Goal: Task Accomplishment & Management: Complete application form

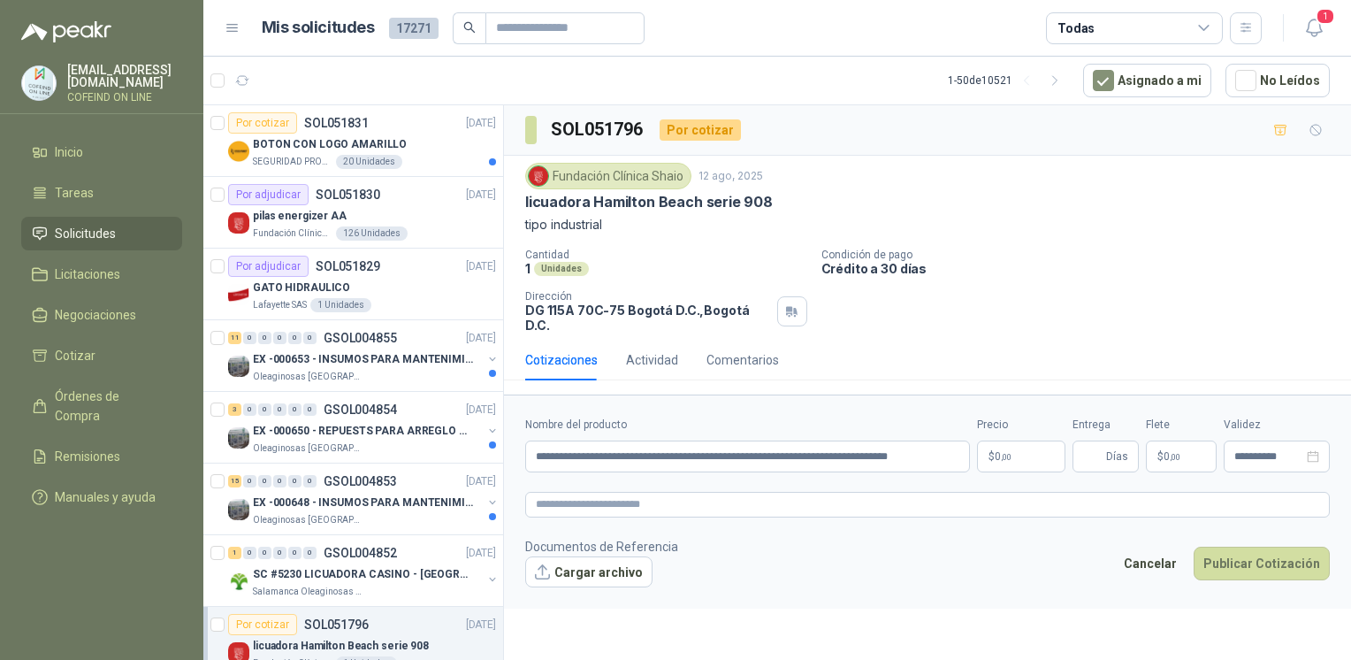
scroll to position [233, 0]
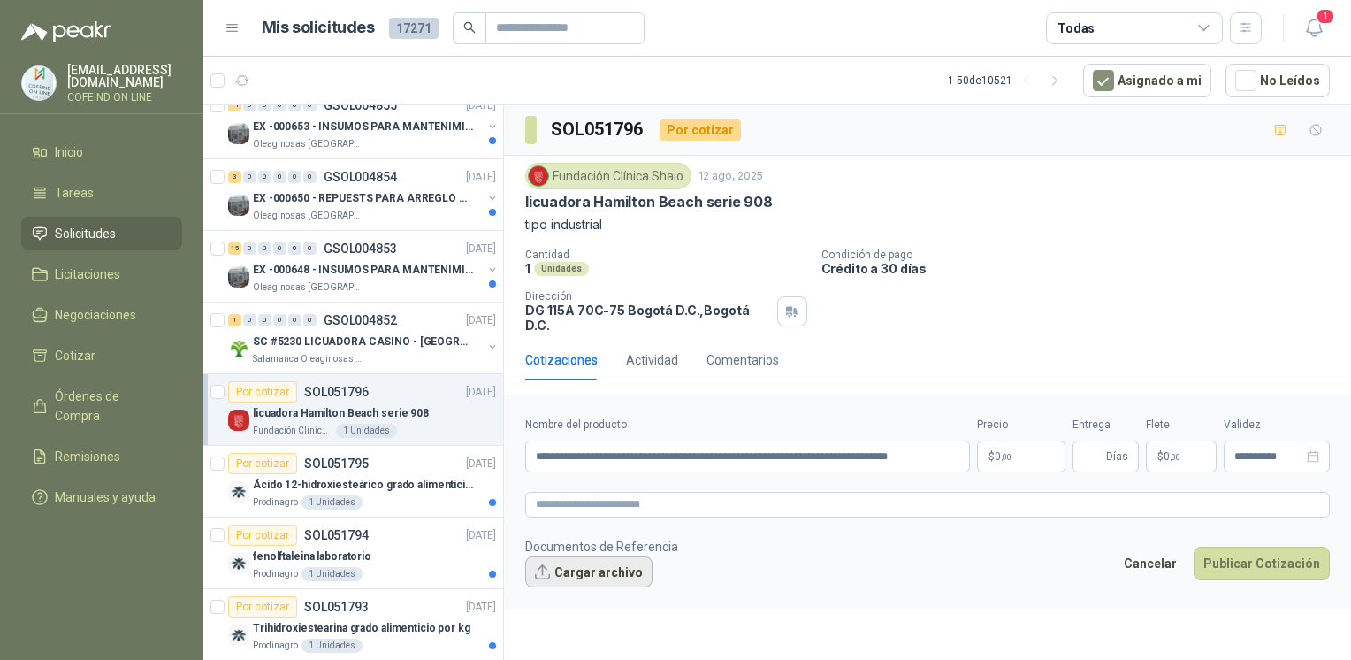
click at [598, 556] on button "Cargar archivo" at bounding box center [588, 572] width 127 height 32
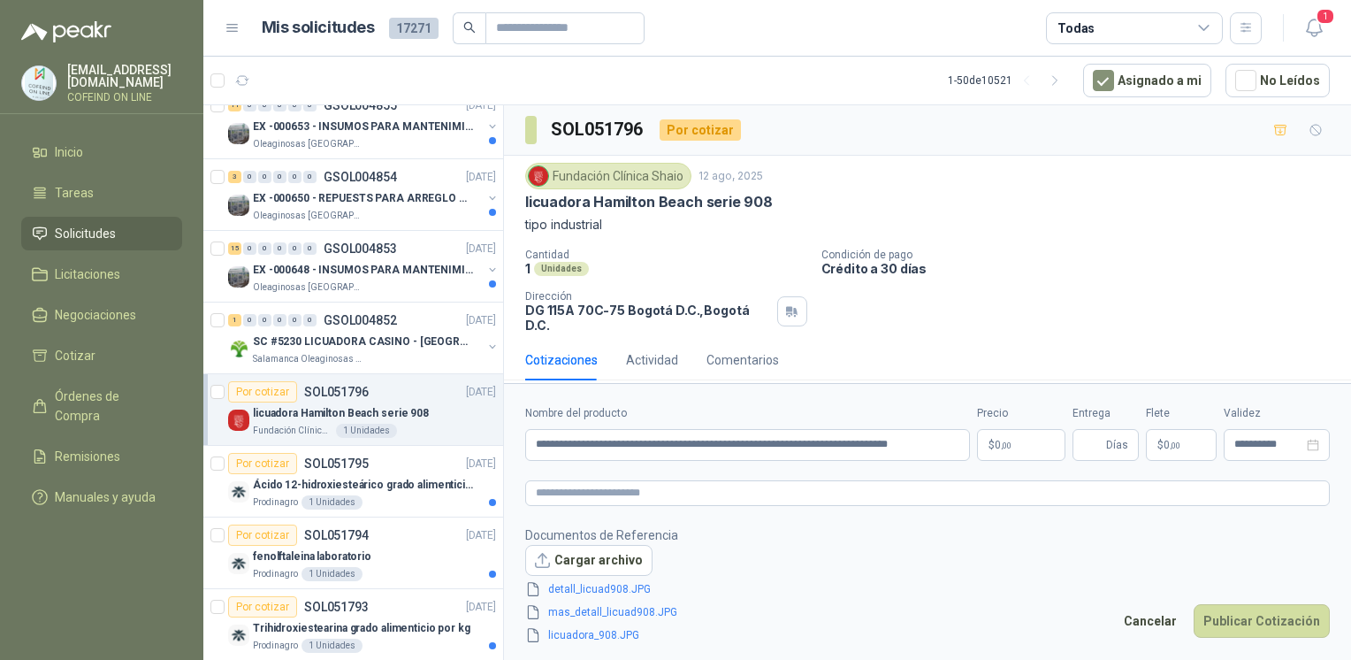
click at [997, 440] on body "[EMAIL_ADDRESS][DOMAIN_NAME] COFEIND ON LINE Inicio Tareas Solicitudes Licitaci…" at bounding box center [675, 330] width 1351 height 660
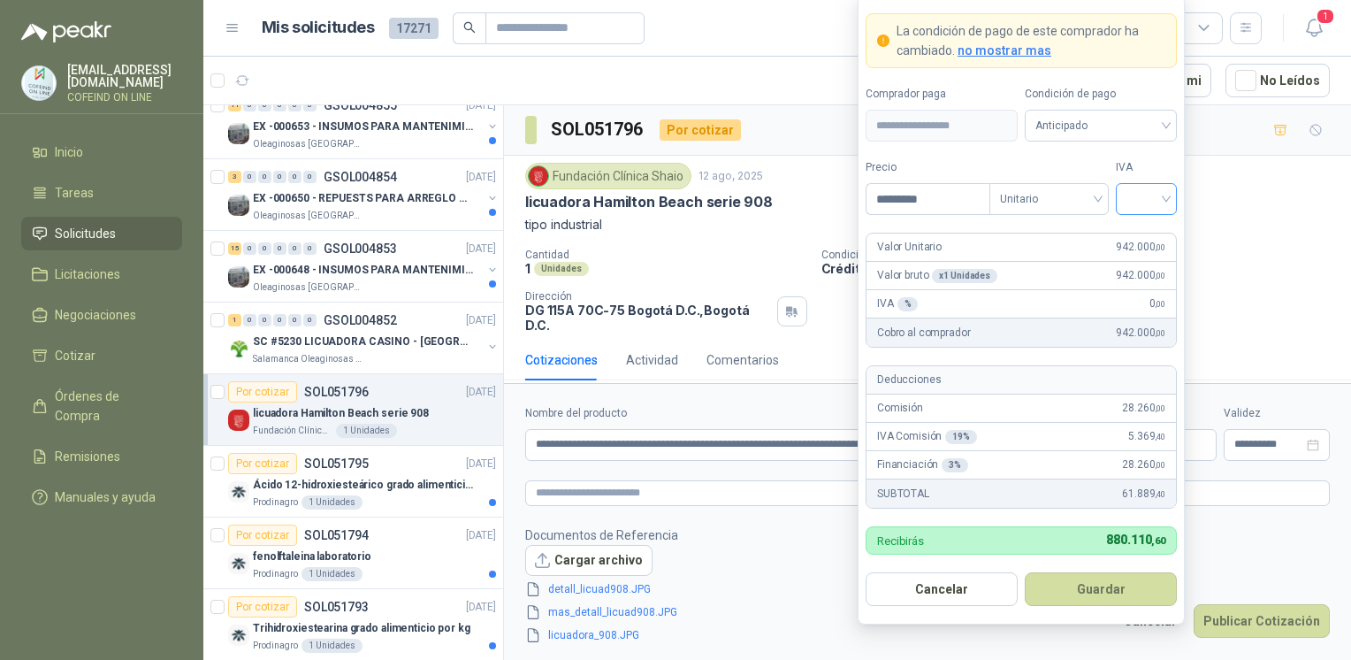
type input "*********"
click at [1142, 203] on input "search" at bounding box center [1146, 197] width 40 height 27
click at [1133, 300] on div "0%" at bounding box center [1146, 293] width 33 height 19
click at [1086, 602] on button "Guardar" at bounding box center [1101, 589] width 152 height 34
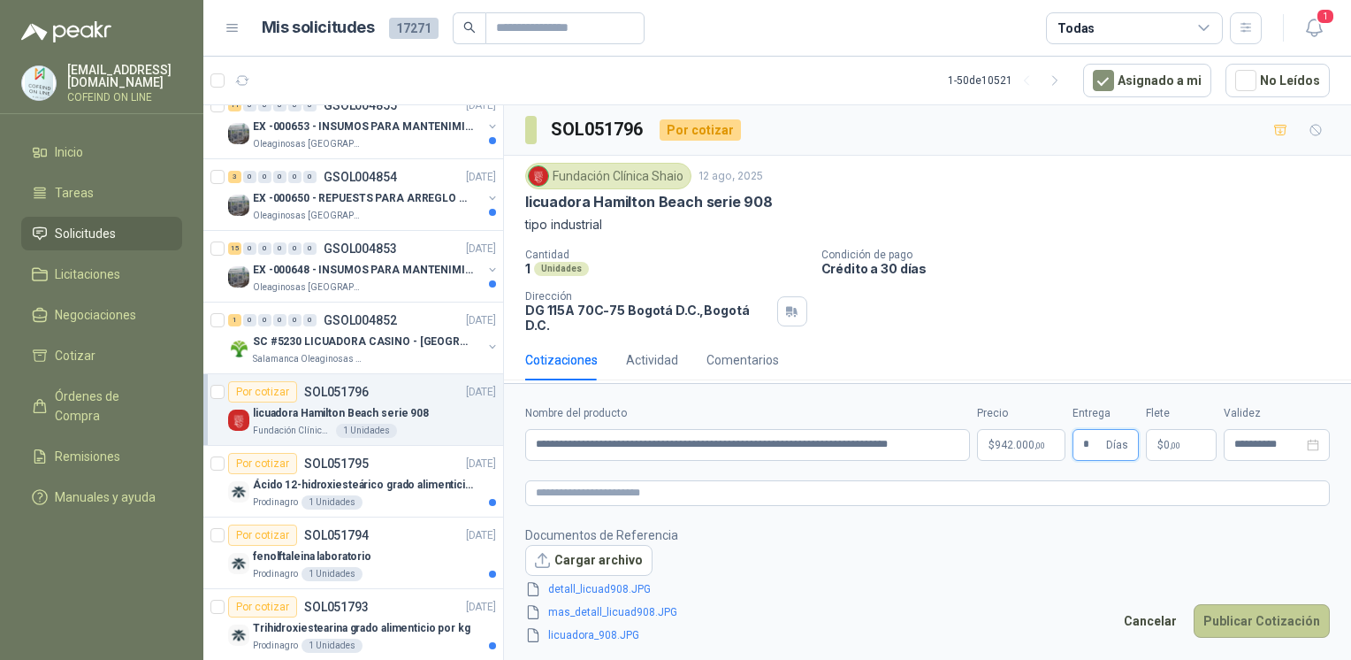
type input "*"
click at [1216, 628] on button "Publicar Cotización" at bounding box center [1262, 621] width 136 height 34
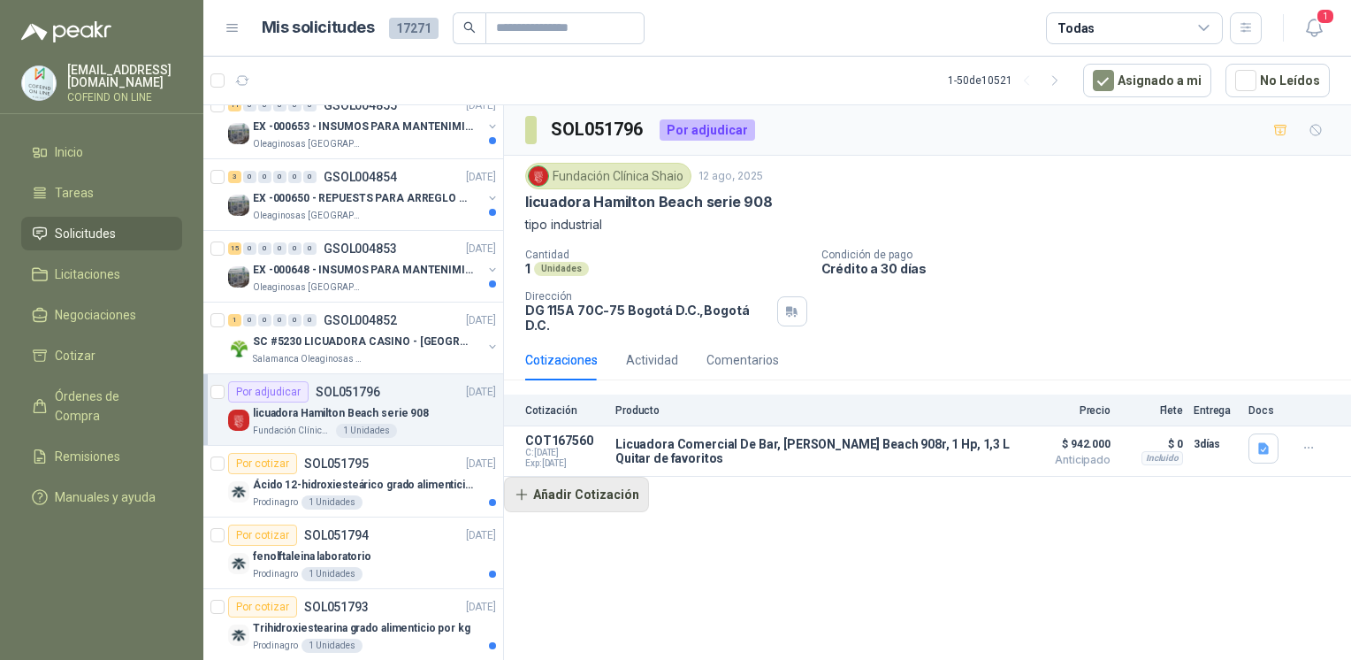
click at [612, 481] on button "Añadir Cotización" at bounding box center [576, 494] width 145 height 35
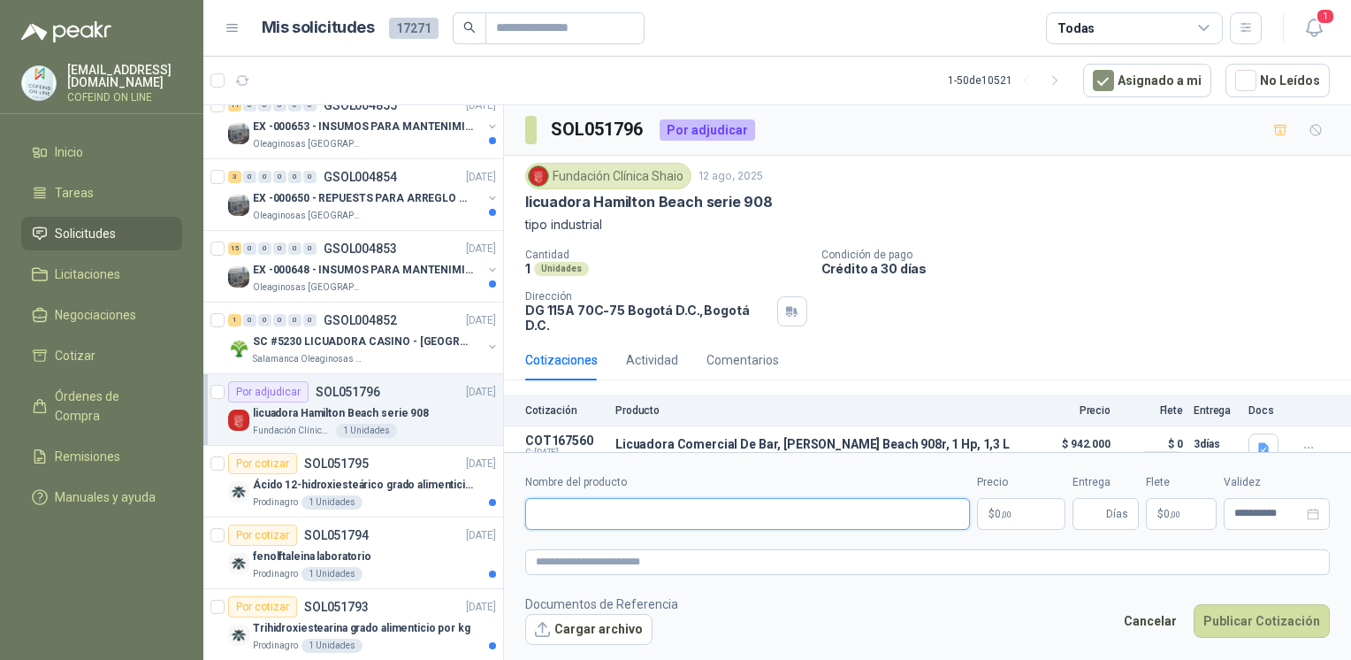
click at [602, 507] on input "Nombre del producto" at bounding box center [747, 514] width 445 height 32
paste input "**********"
type input "**********"
click at [582, 628] on button "Cargar archivo" at bounding box center [588, 630] width 127 height 32
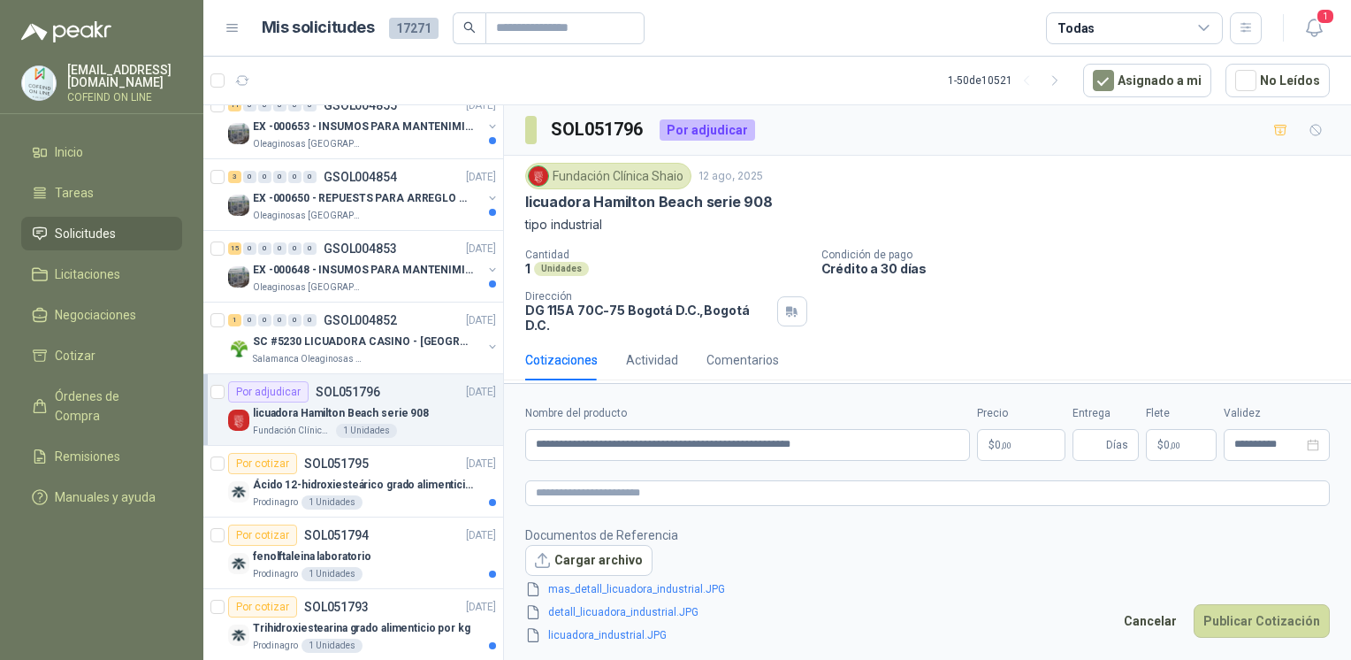
click at [1000, 446] on body "[EMAIL_ADDRESS][DOMAIN_NAME] COFEIND ON LINE Inicio Tareas Solicitudes Licitaci…" at bounding box center [675, 330] width 1351 height 660
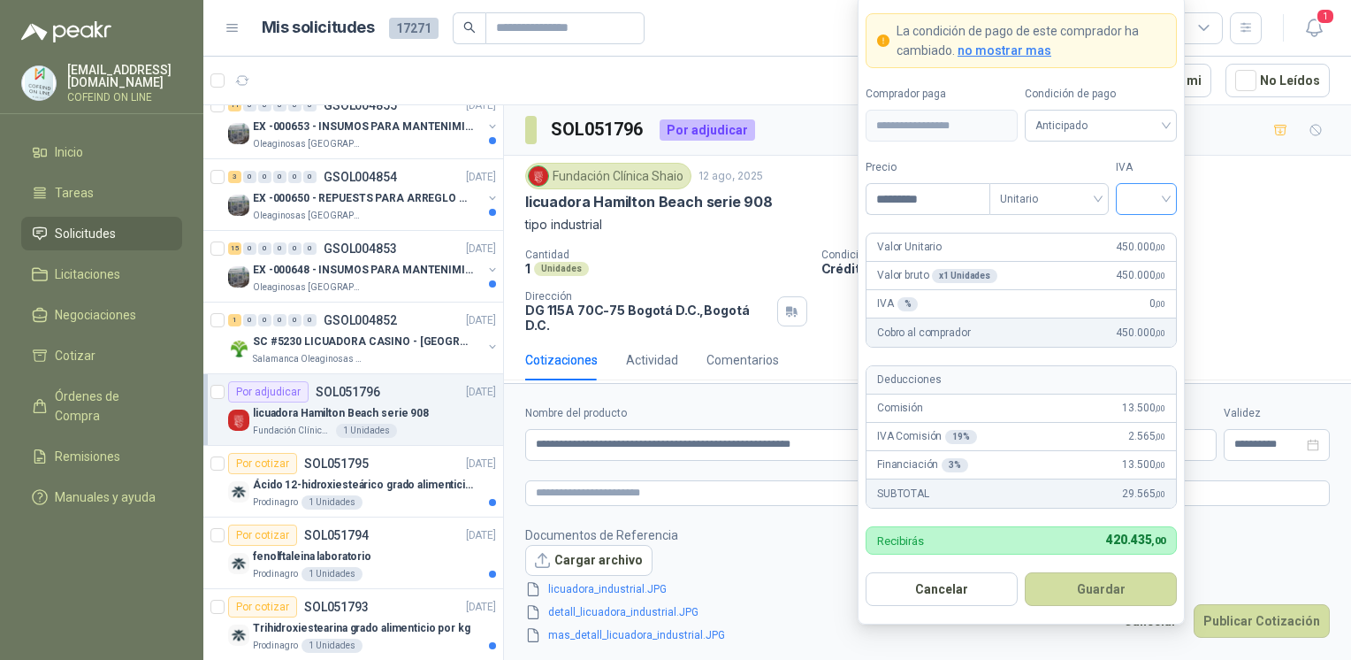
type input "*********"
click at [1155, 205] on input "search" at bounding box center [1146, 197] width 40 height 27
click at [1141, 303] on div "0%" at bounding box center [1146, 293] width 54 height 28
click at [1087, 576] on button "Guardar" at bounding box center [1101, 589] width 152 height 34
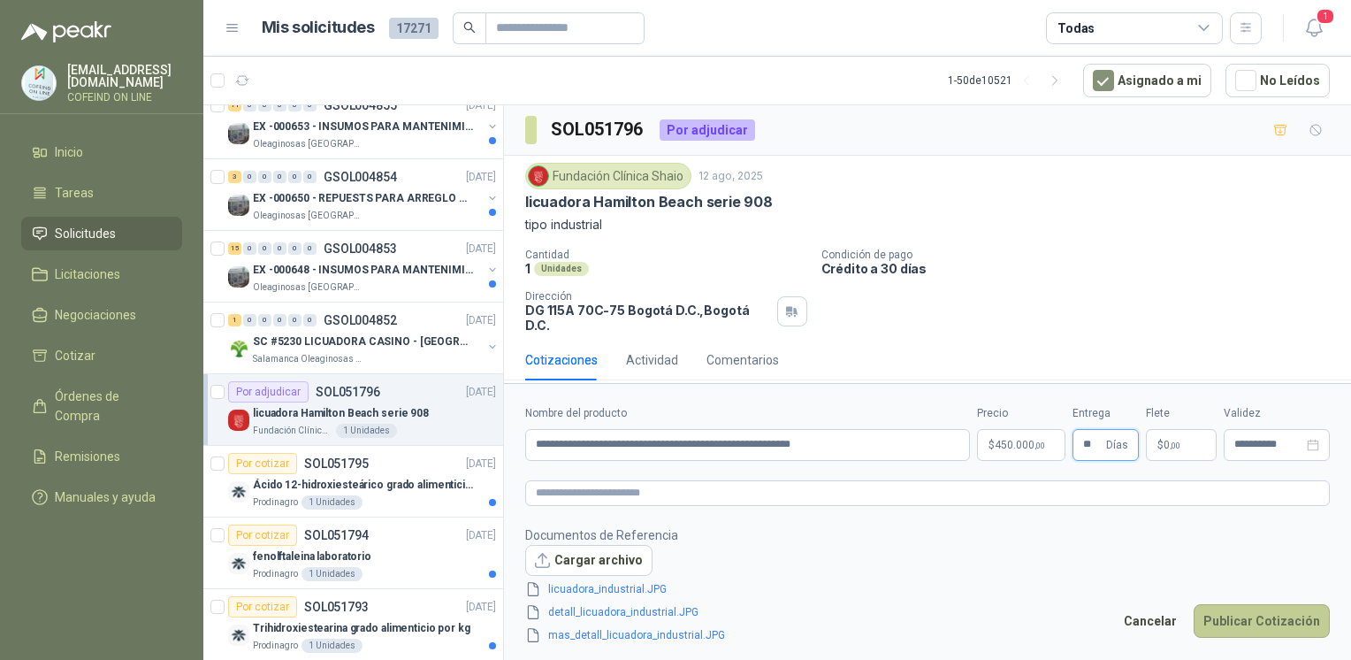
type input "**"
click at [1230, 616] on button "Publicar Cotización" at bounding box center [1262, 621] width 136 height 34
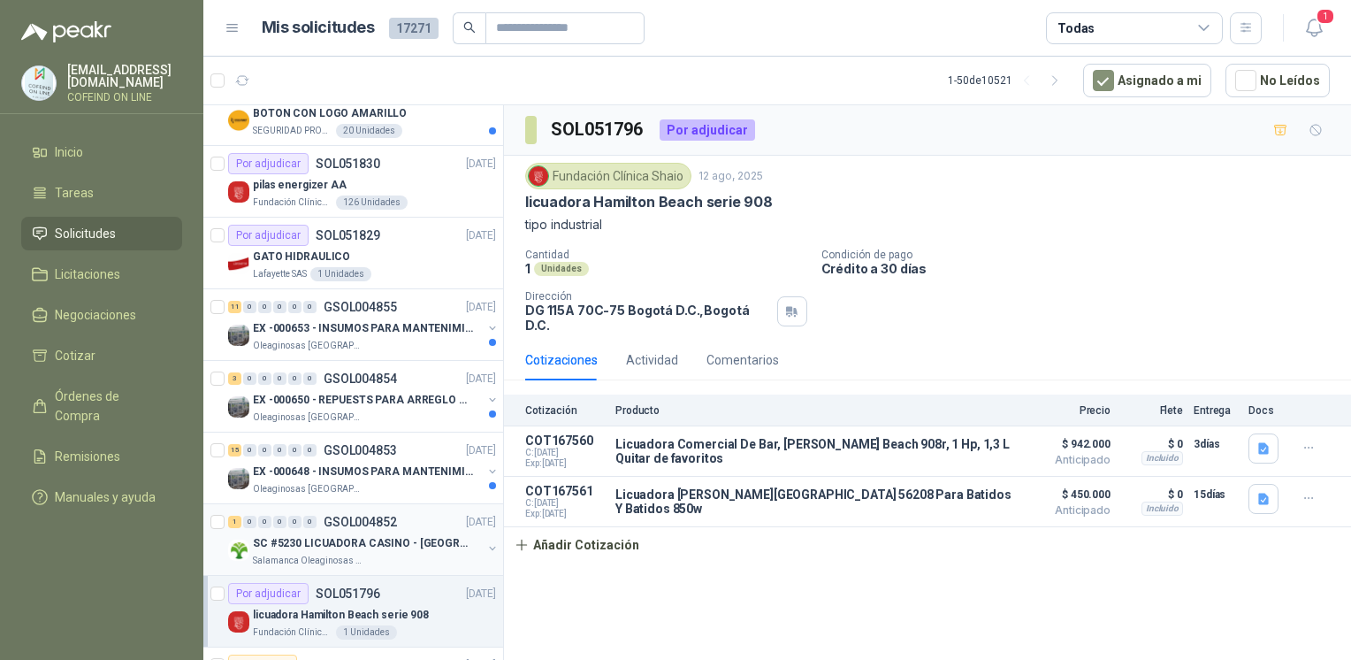
scroll to position [0, 0]
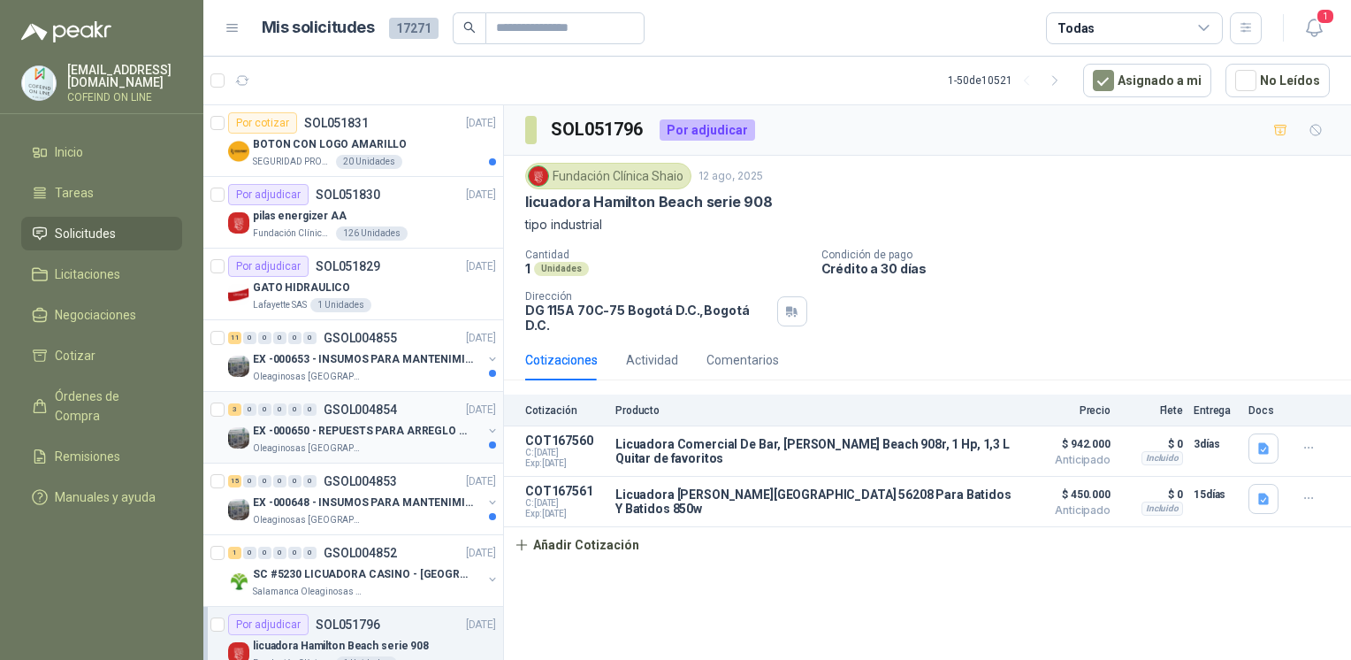
click at [377, 436] on p "EX -000650 - REPUESTS PARA ARREGLO BOMBA DE PLANTA" at bounding box center [363, 431] width 220 height 17
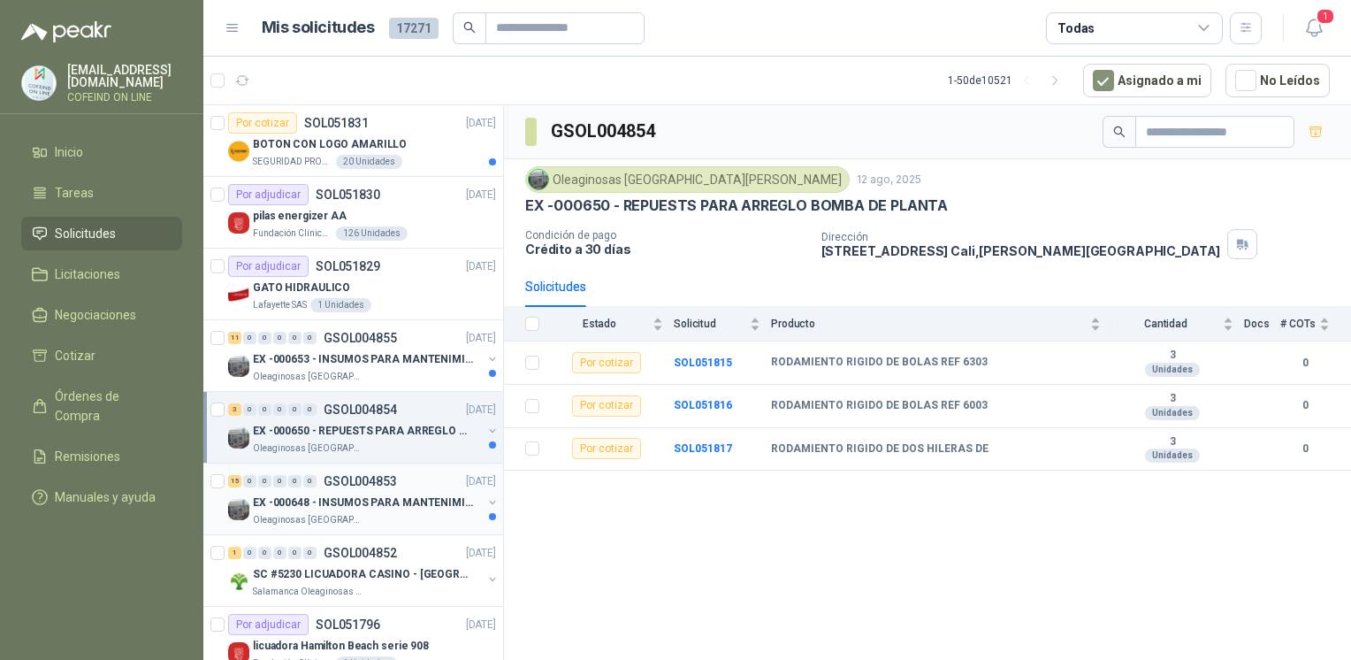
click at [380, 476] on p "GSOL004853" at bounding box center [360, 481] width 73 height 12
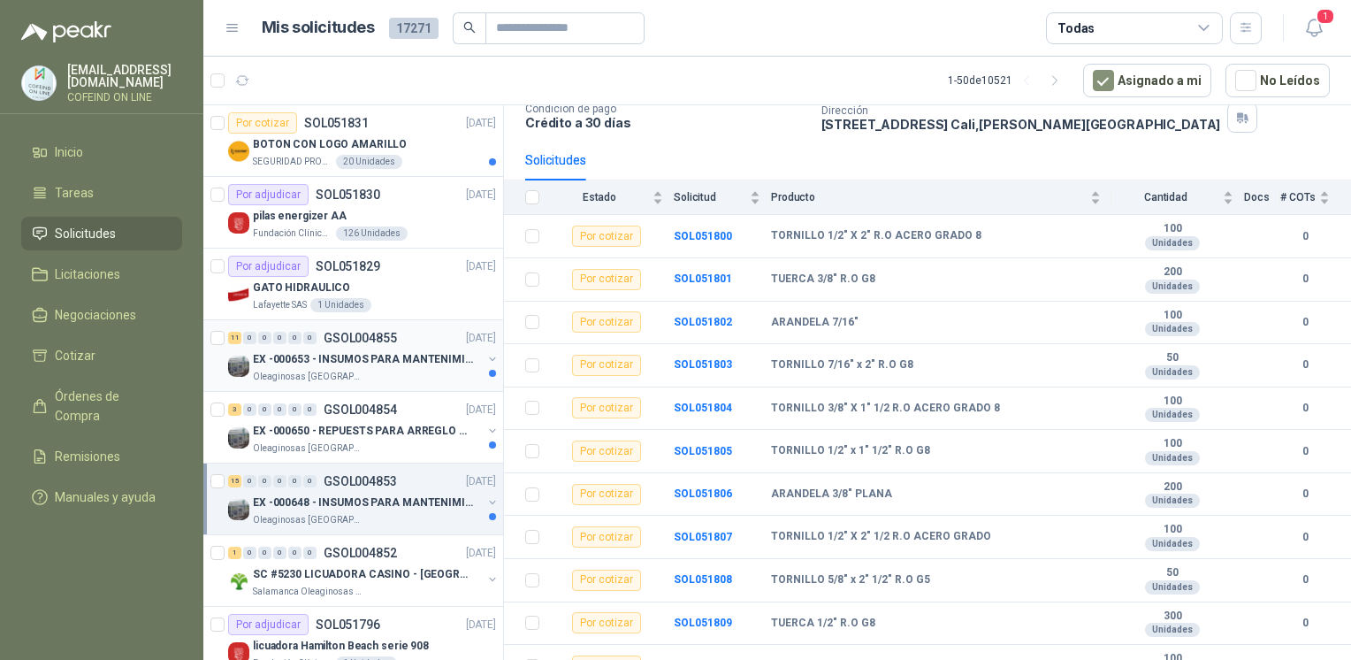
scroll to position [134, 0]
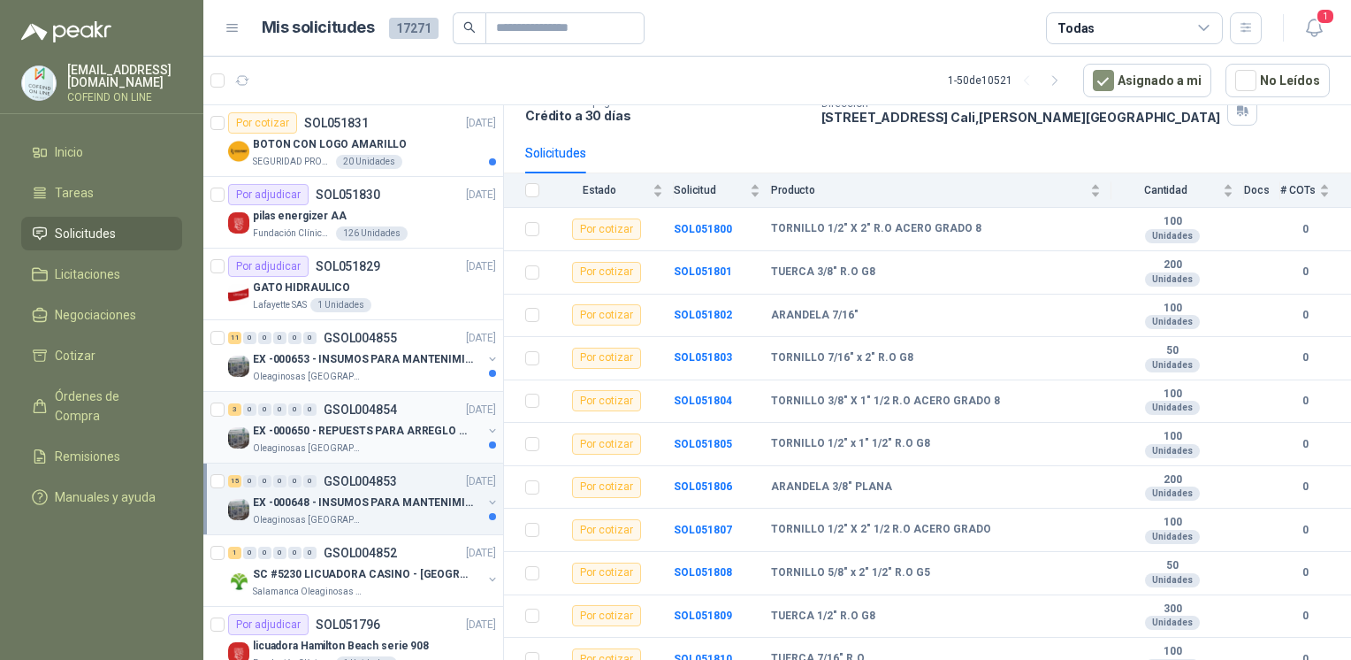
click at [381, 413] on p "GSOL004854" at bounding box center [360, 409] width 73 height 12
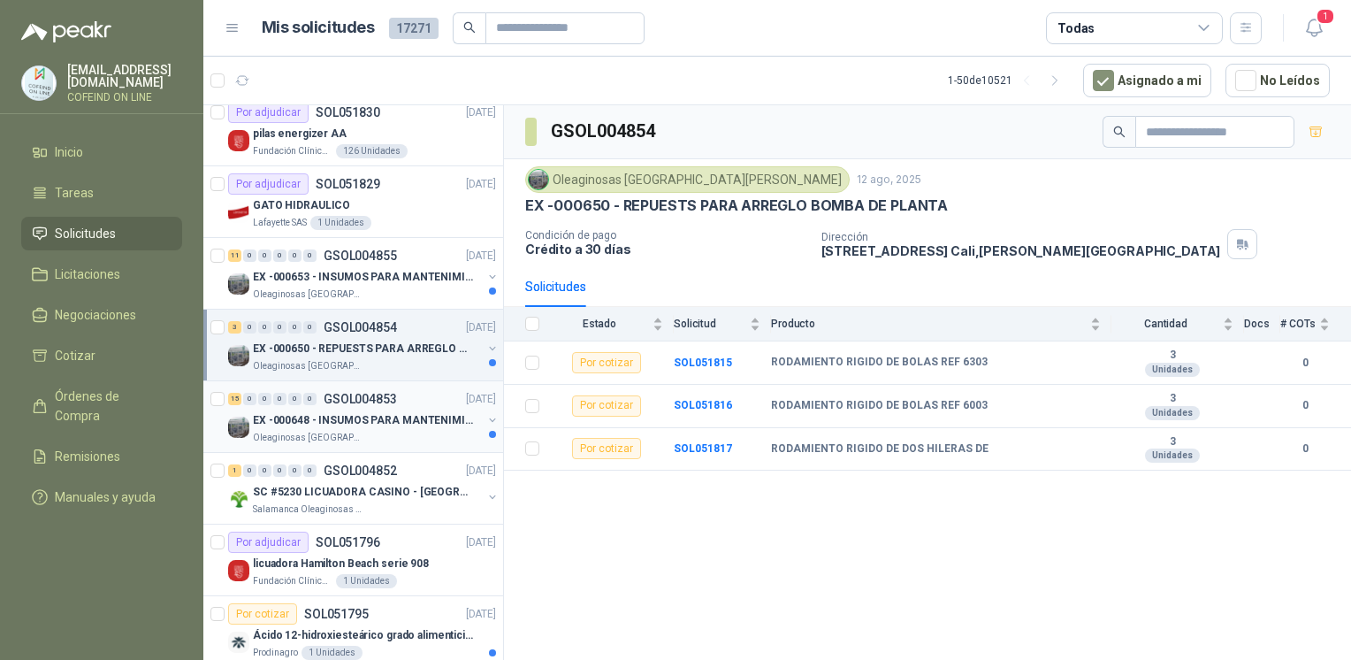
scroll to position [101, 0]
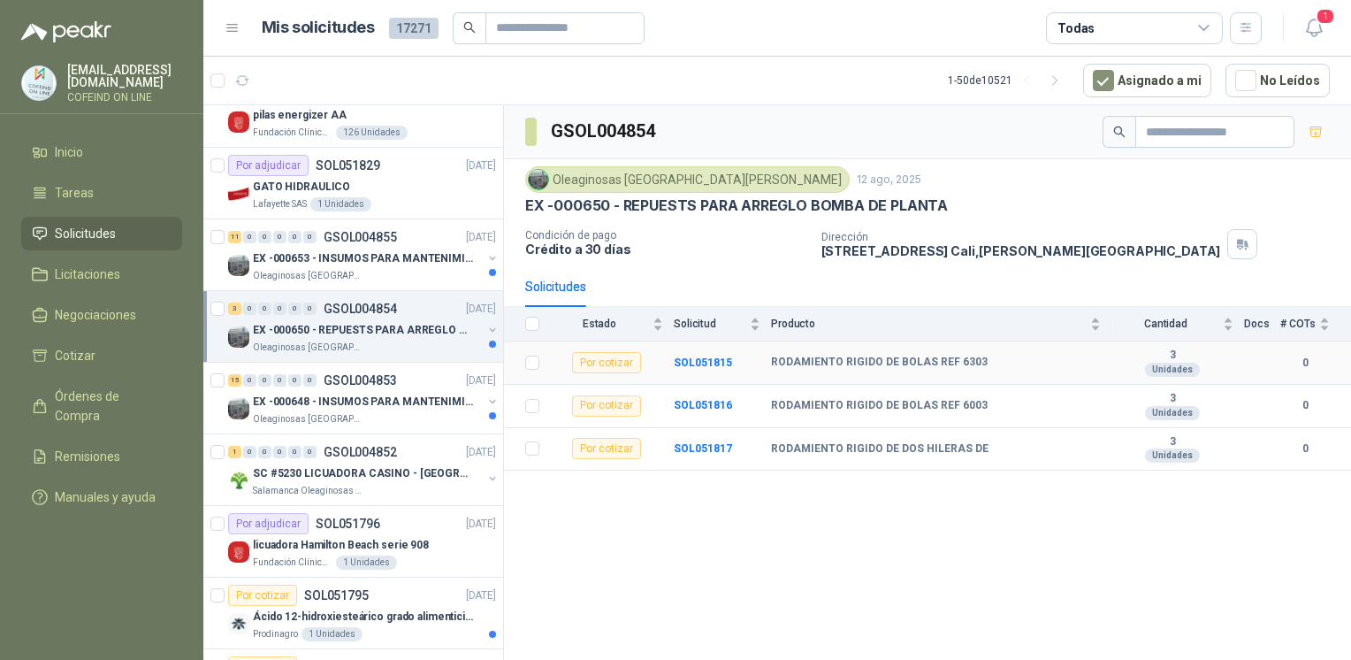
click at [672, 360] on td "Por cotizar" at bounding box center [612, 362] width 124 height 43
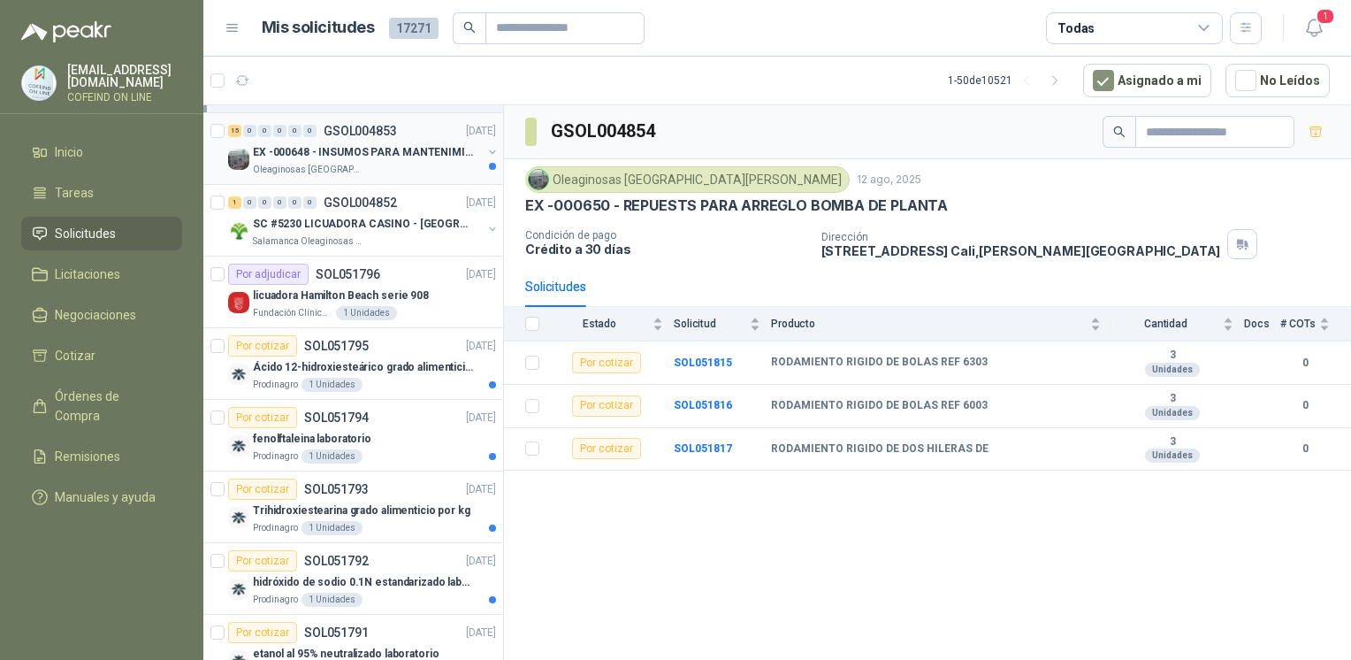
scroll to position [378, 0]
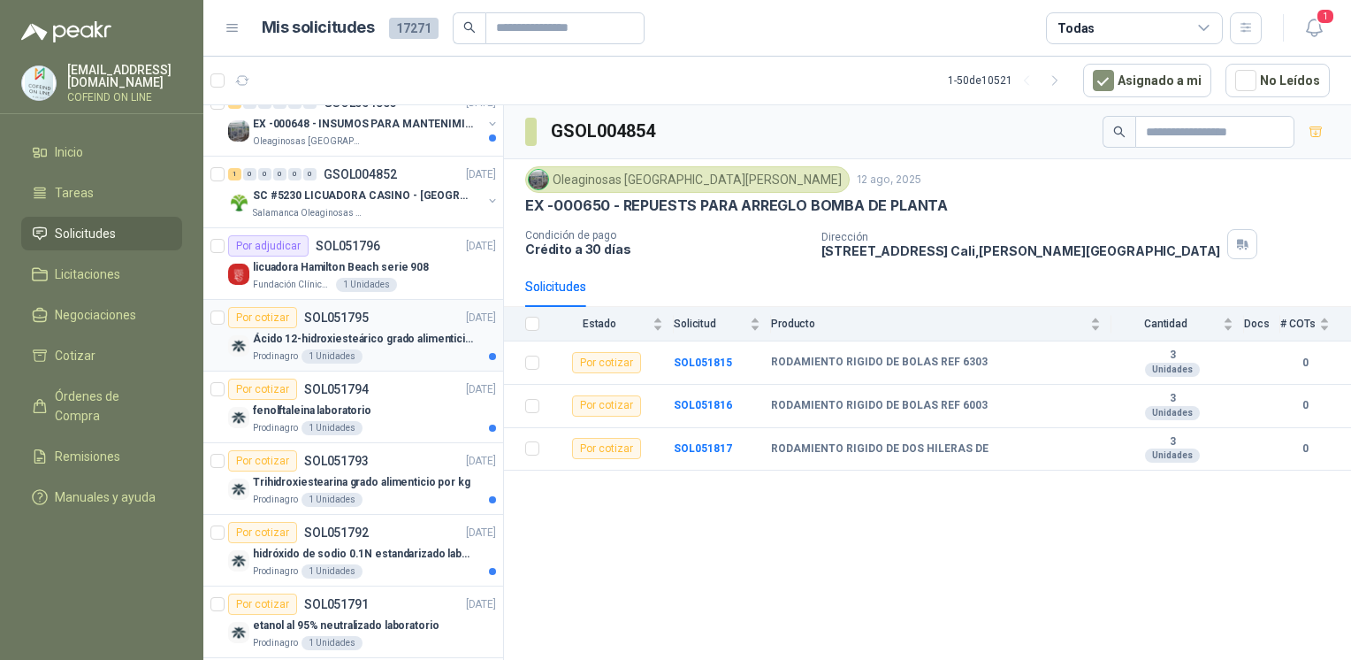
click at [360, 349] on div "Prodinagro 1 Unidades" at bounding box center [374, 356] width 243 height 14
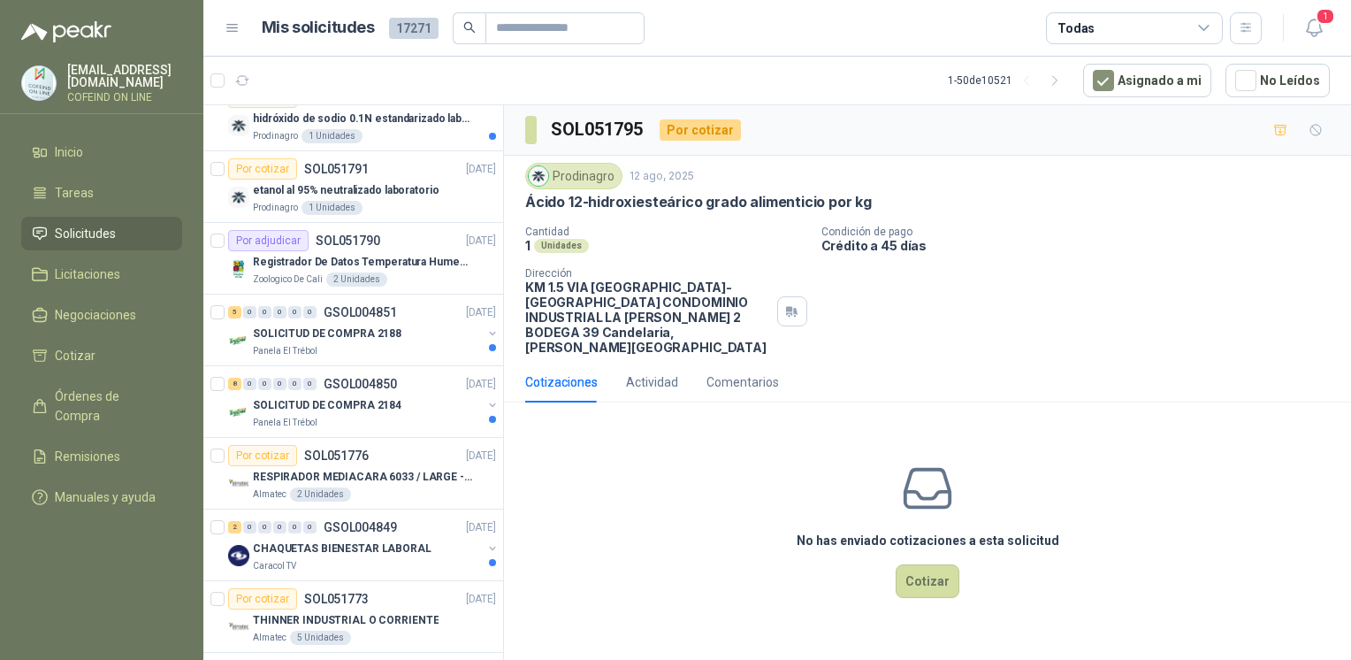
scroll to position [877, 0]
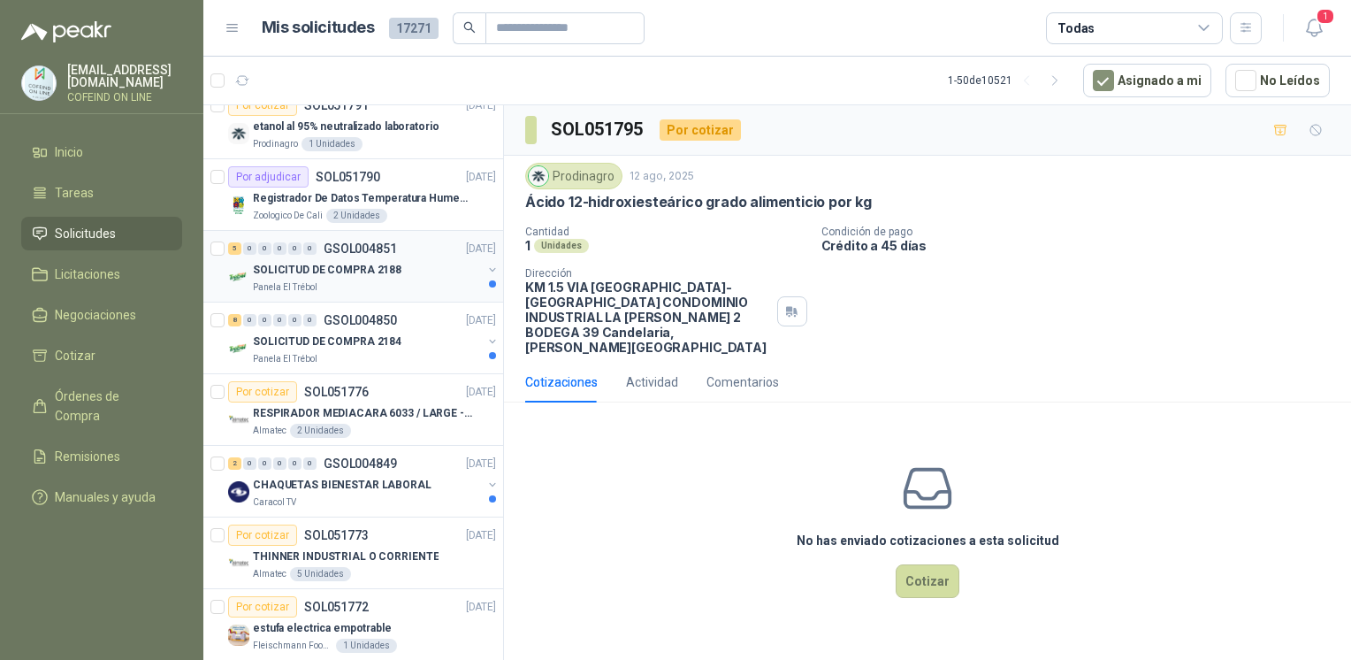
click at [336, 271] on p "SOLICITUD DE COMPRA 2188" at bounding box center [327, 270] width 149 height 17
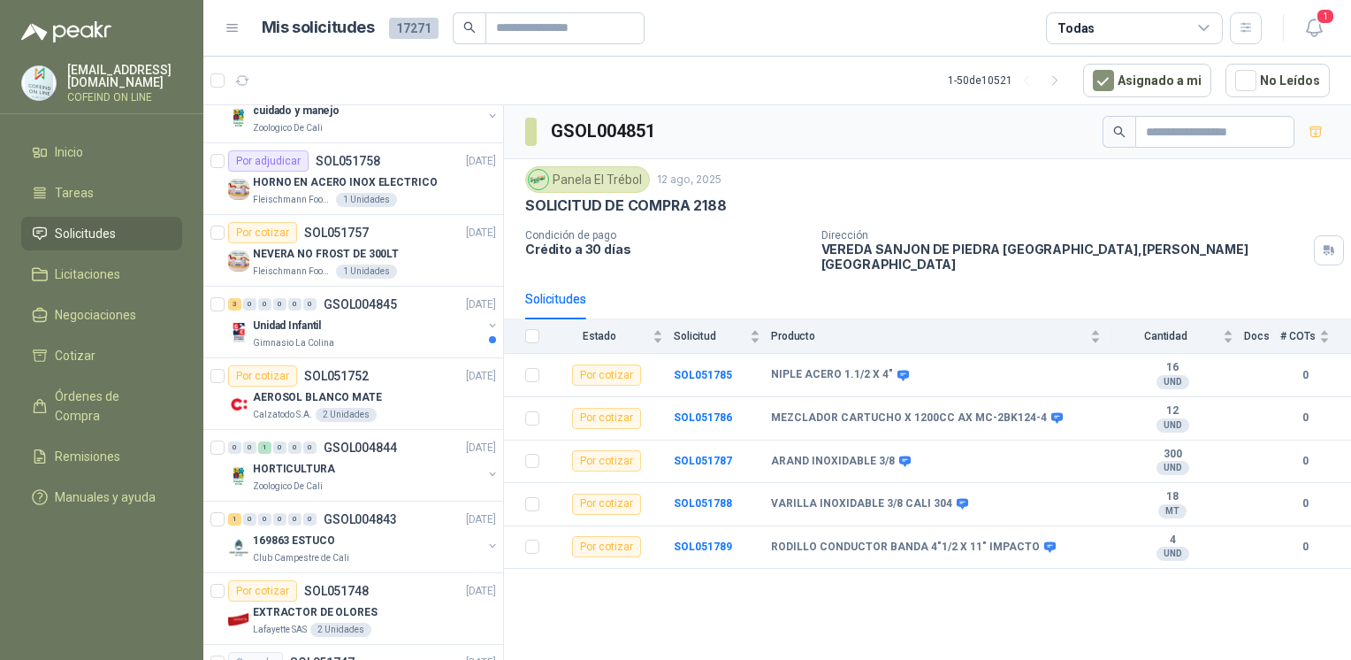
scroll to position [1685, 0]
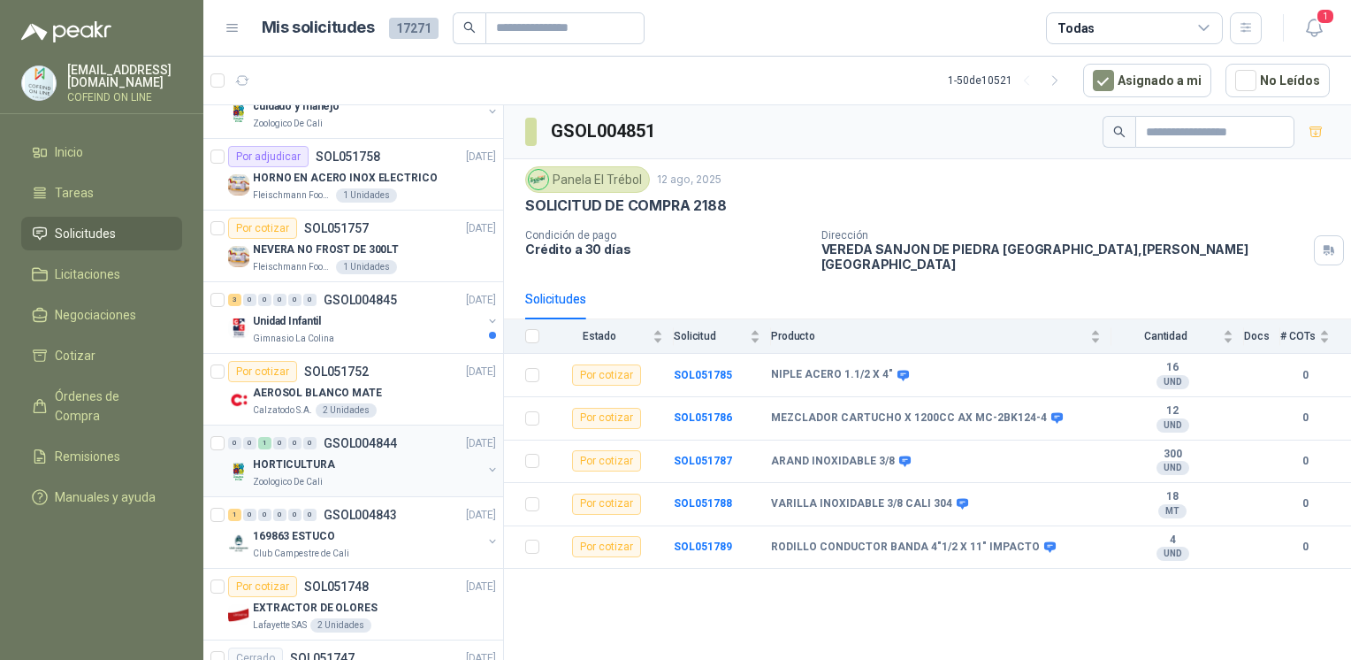
click at [395, 459] on div "HORTICULTURA" at bounding box center [367, 464] width 229 height 21
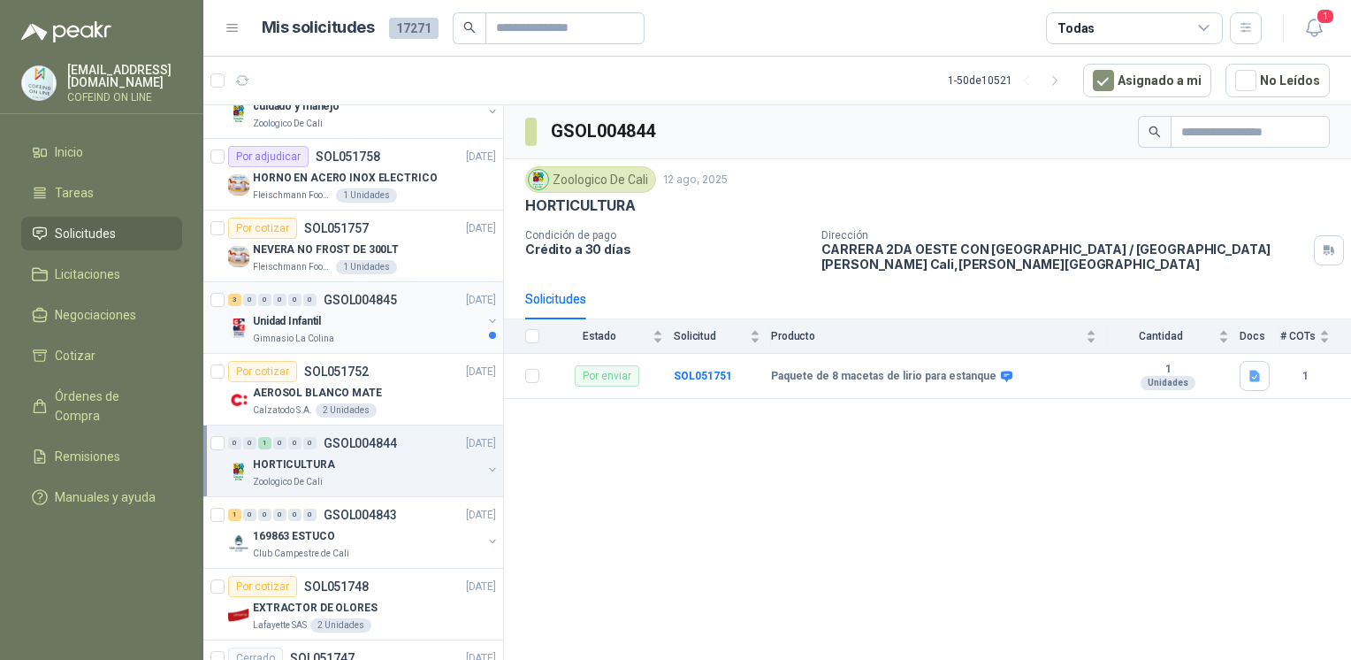
click at [386, 311] on div "Unidad Infantil" at bounding box center [367, 320] width 229 height 21
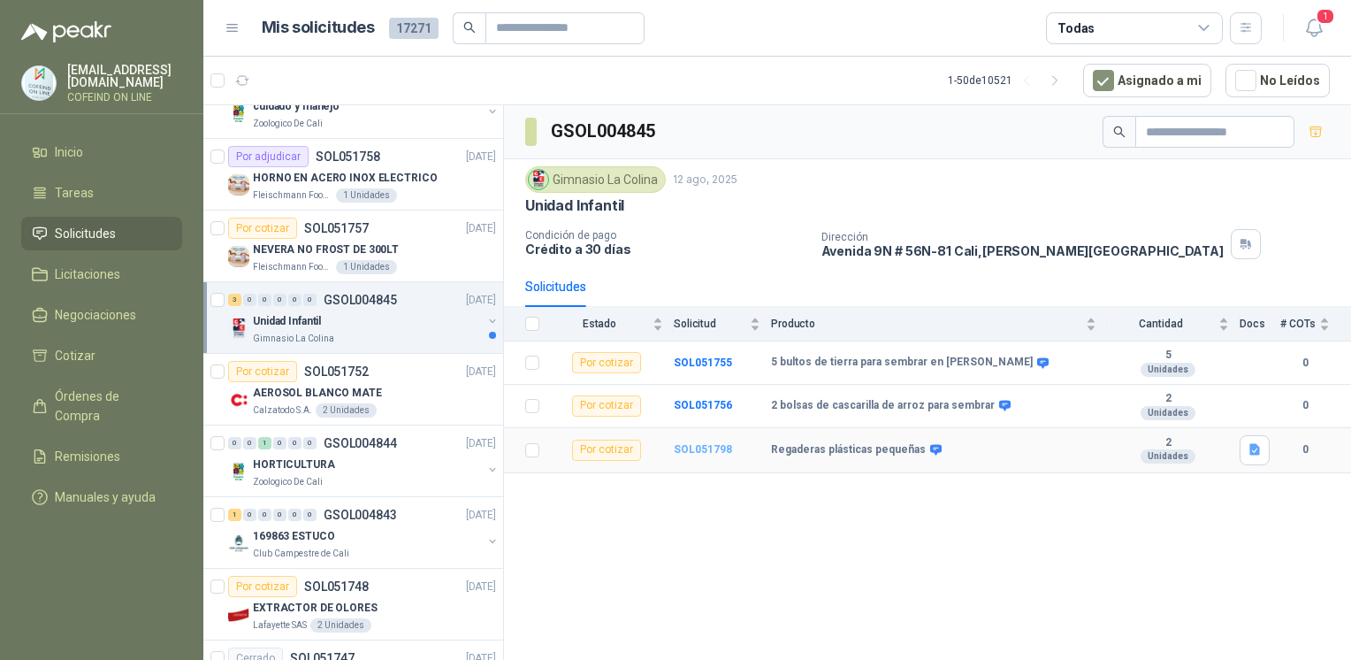
click at [690, 443] on b "SOL051798" at bounding box center [703, 449] width 58 height 12
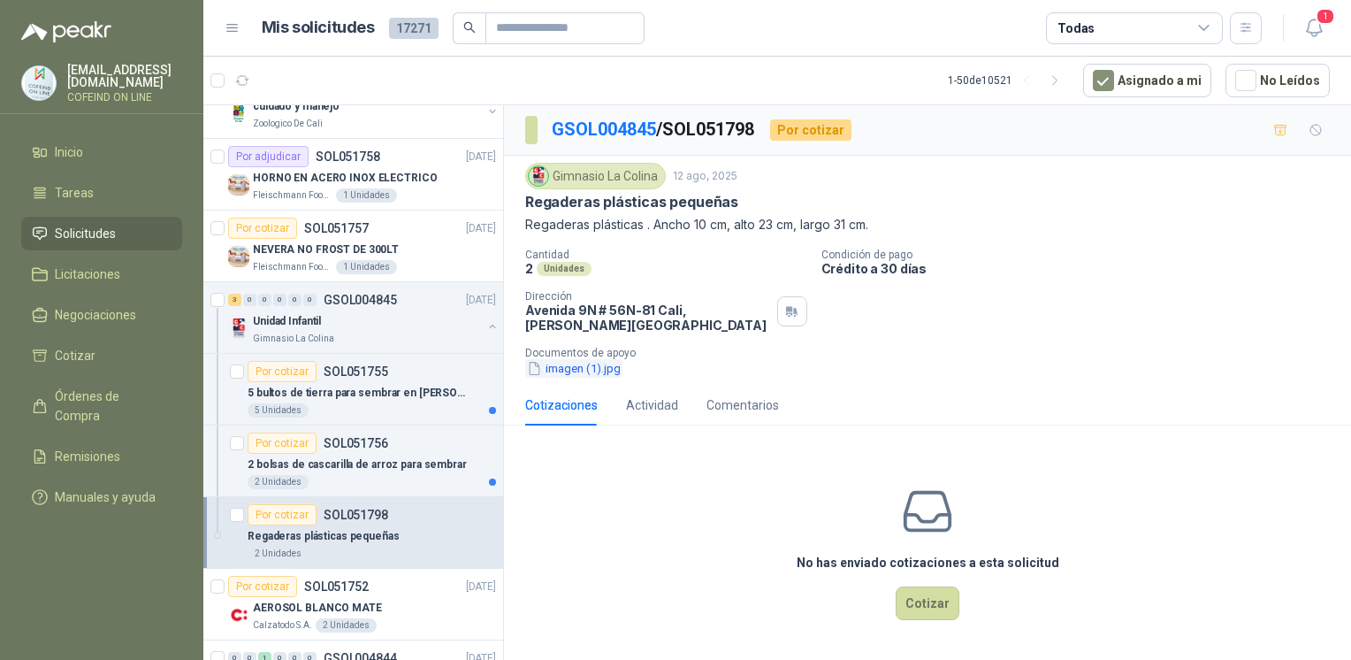
click at [602, 367] on button "imagen (1).jpg" at bounding box center [573, 368] width 97 height 19
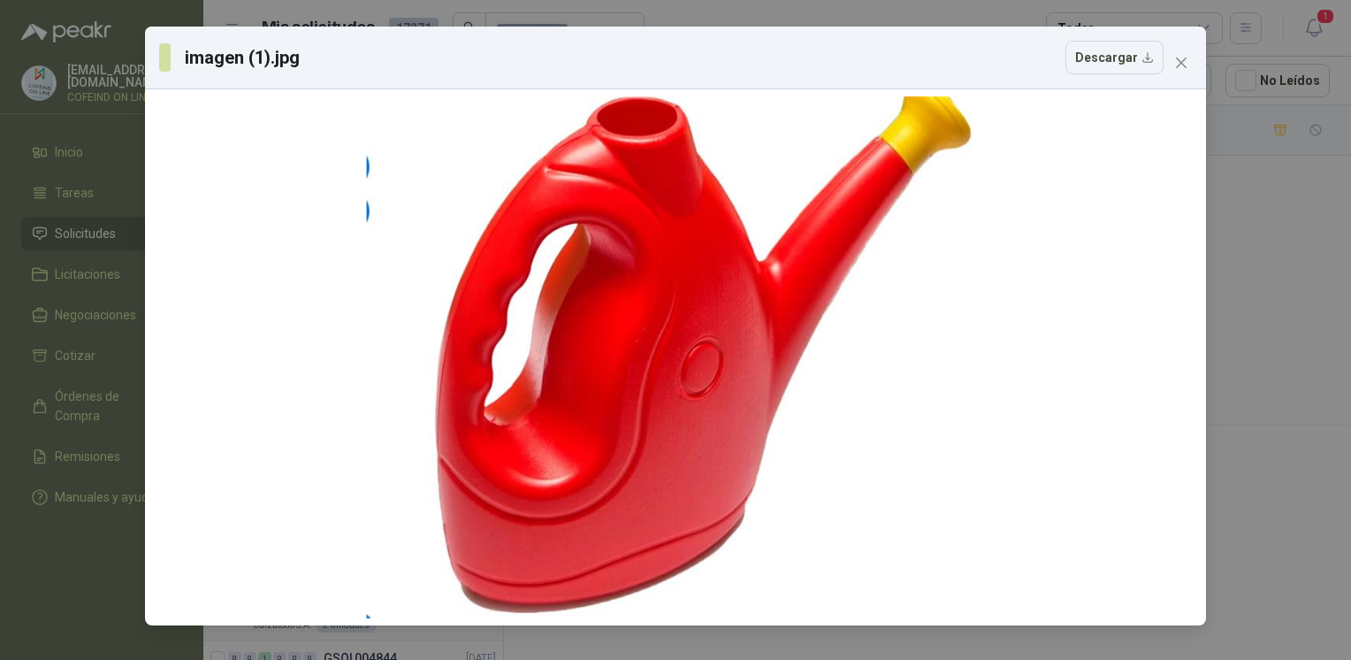
click at [1278, 333] on div "imagen (1).jpg Descargar" at bounding box center [675, 330] width 1351 height 660
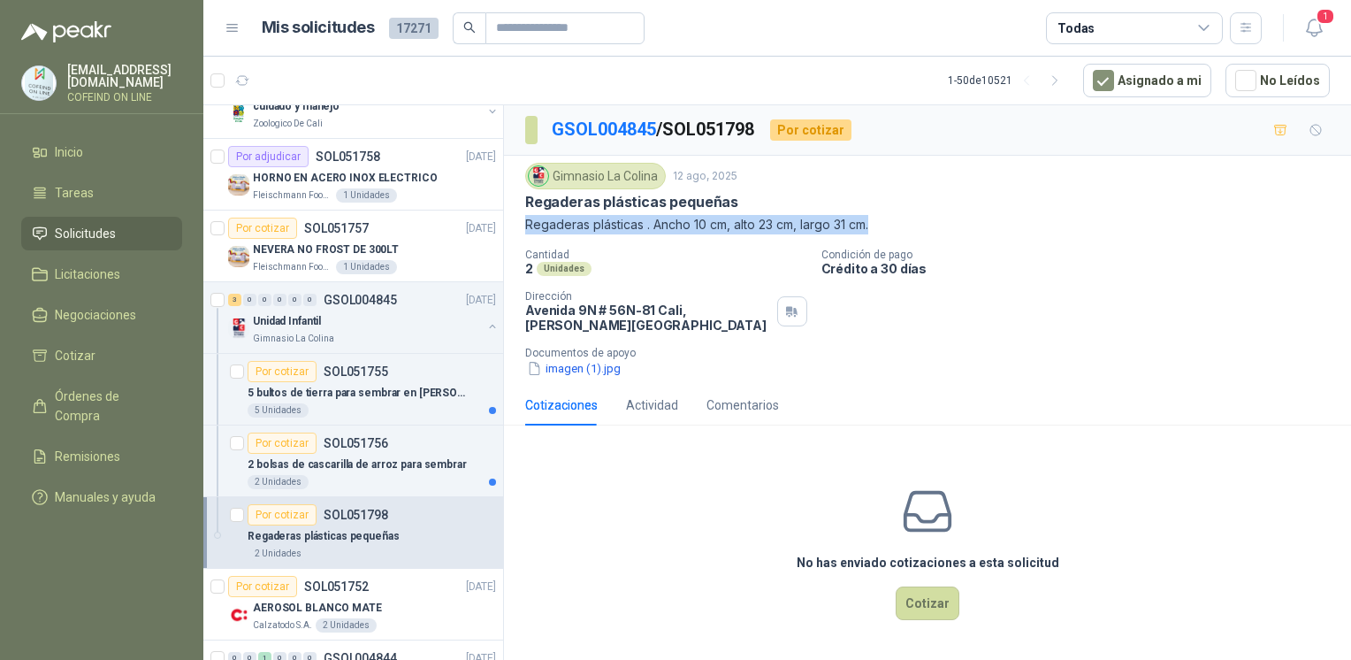
drag, startPoint x: 520, startPoint y: 217, endPoint x: 880, endPoint y: 236, distance: 360.3
click at [880, 236] on div "Gimnasio La Colina [DATE] Regaderas plásticas pequeñas Regaderas plásticas . An…" at bounding box center [927, 270] width 847 height 229
copy p "Regaderas plásticas . Ancho 10 cm, alto 23 cm, largo 31 cm."
click at [559, 363] on button "imagen (1).jpg" at bounding box center [573, 368] width 97 height 19
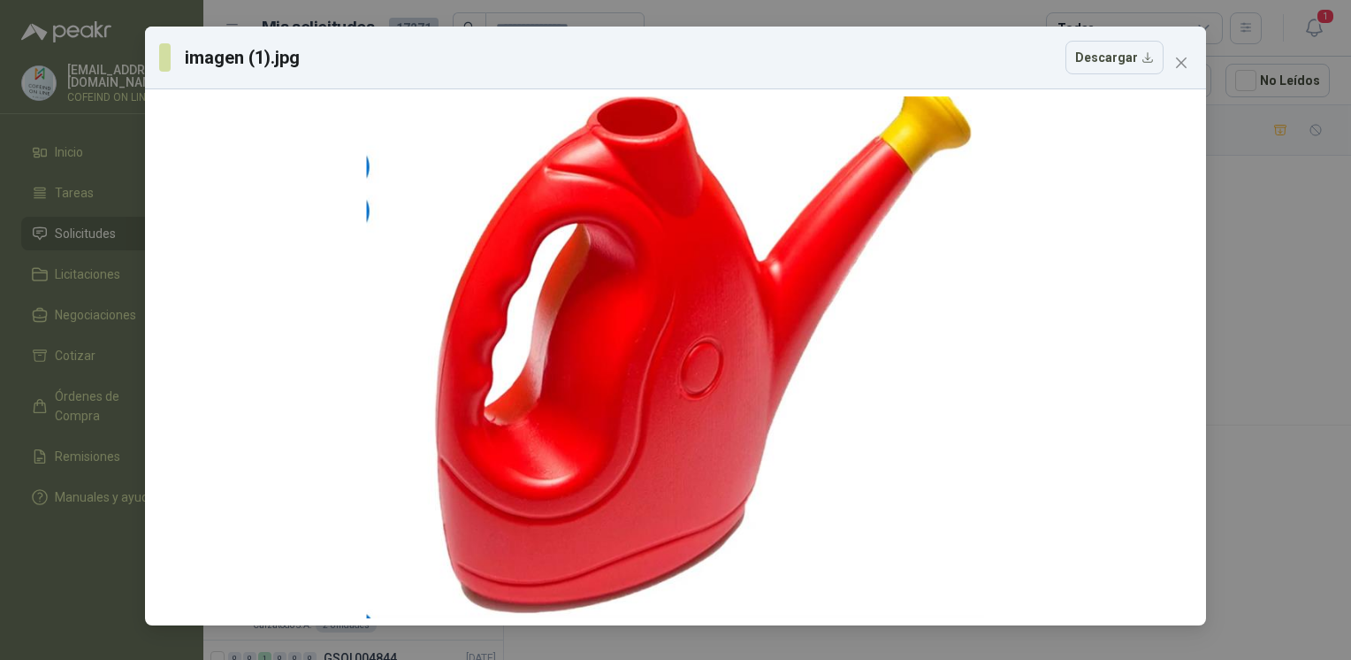
click at [1221, 274] on div "imagen (1).jpg Descargar" at bounding box center [675, 330] width 1351 height 660
